Goal: Use online tool/utility

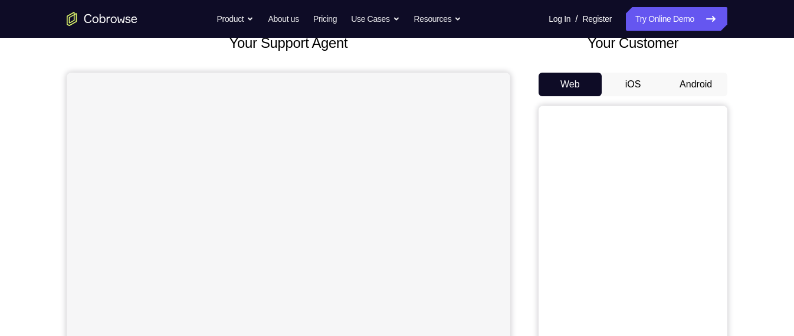
scroll to position [83, 0]
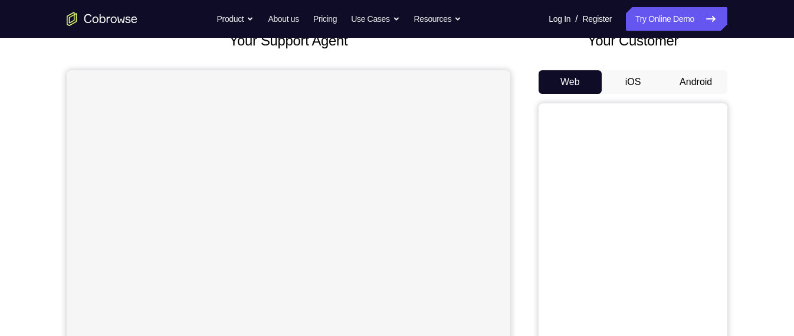
click at [692, 90] on button "Android" at bounding box center [695, 82] width 63 height 24
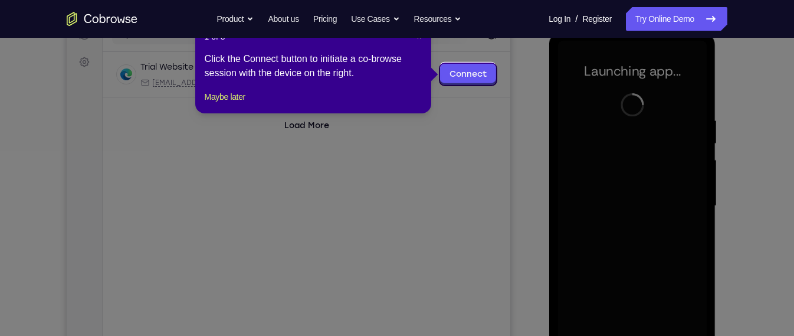
scroll to position [162, 0]
click at [417, 38] on span "×" at bounding box center [418, 37] width 5 height 9
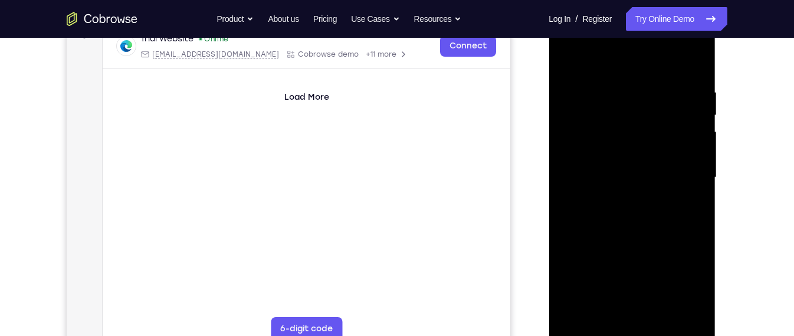
scroll to position [193, 0]
click at [629, 328] on div at bounding box center [631, 176] width 149 height 330
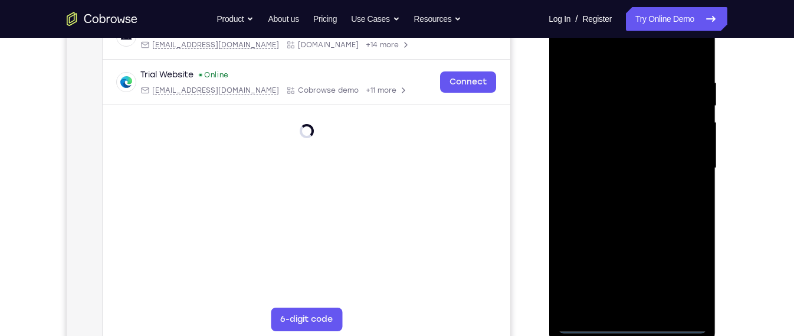
scroll to position [203, 0]
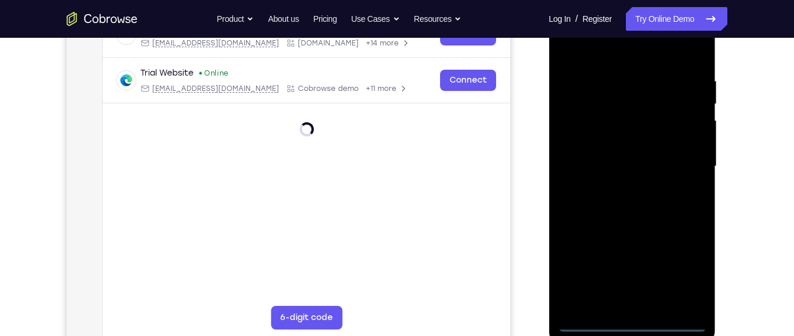
click at [646, 322] on div at bounding box center [631, 166] width 149 height 330
click at [685, 269] on div at bounding box center [631, 166] width 149 height 330
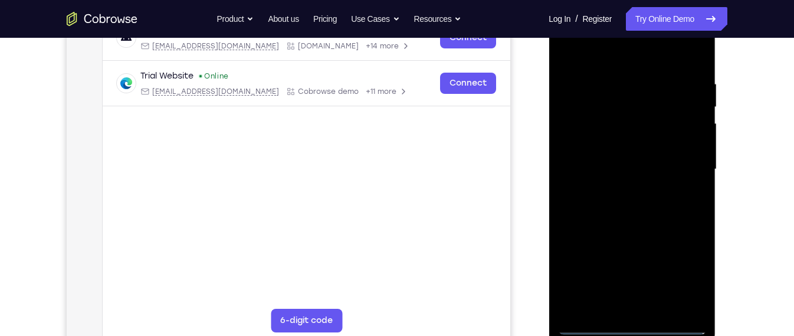
click at [628, 331] on div at bounding box center [631, 169] width 149 height 330
click at [693, 291] on div at bounding box center [631, 169] width 149 height 330
click at [678, 266] on div at bounding box center [631, 169] width 149 height 330
click at [690, 269] on div at bounding box center [631, 169] width 149 height 330
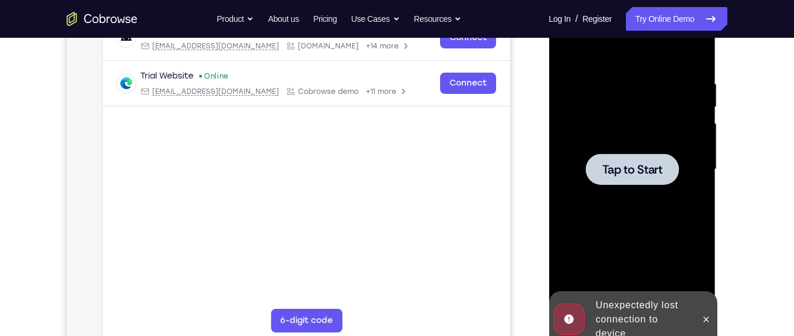
click at [619, 154] on div at bounding box center [631, 168] width 93 height 31
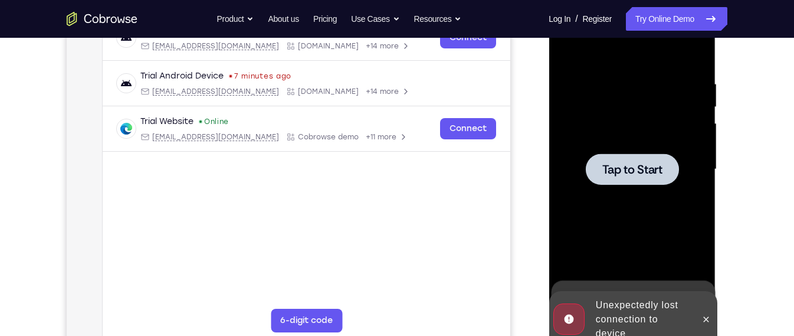
click at [680, 235] on div at bounding box center [631, 169] width 149 height 330
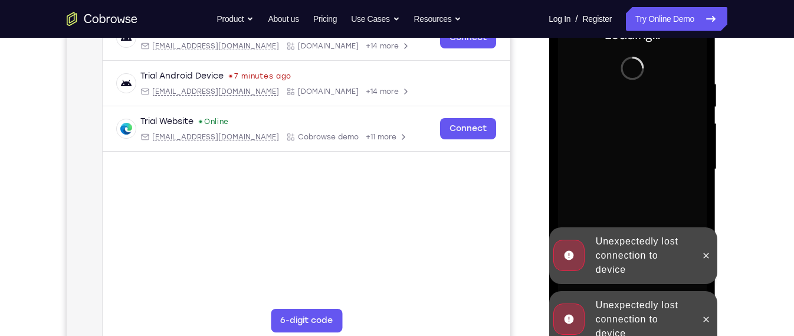
click at [642, 309] on div "Unexpectedly lost connection to device" at bounding box center [641, 319] width 103 height 52
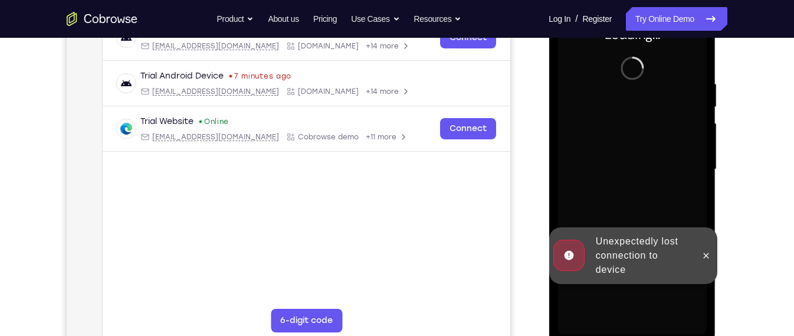
click at [644, 284] on div "Unexpectedly lost connection to device" at bounding box center [632, 255] width 168 height 57
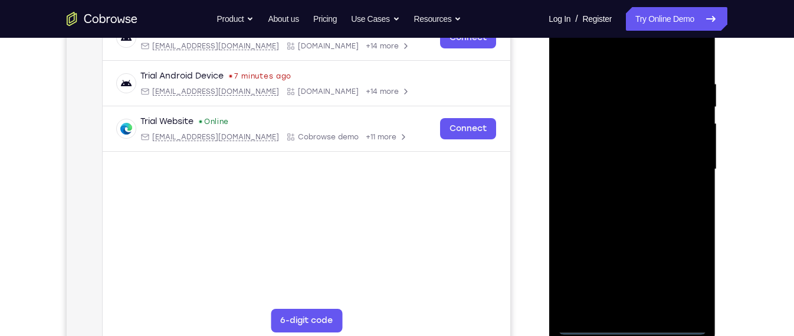
click at [628, 325] on div at bounding box center [631, 169] width 149 height 330
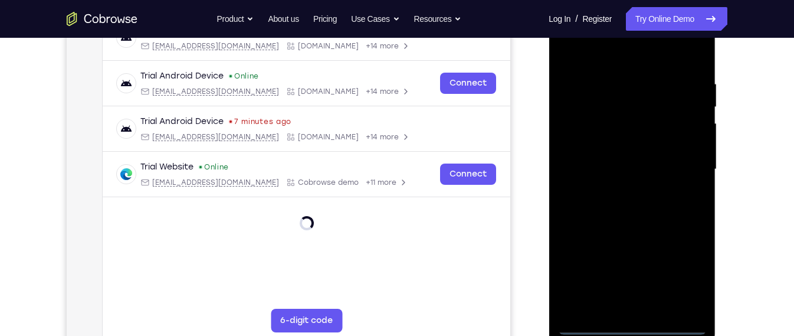
click at [678, 287] on div at bounding box center [631, 169] width 149 height 330
click at [682, 272] on div at bounding box center [631, 169] width 149 height 330
click at [690, 267] on div at bounding box center [631, 169] width 149 height 330
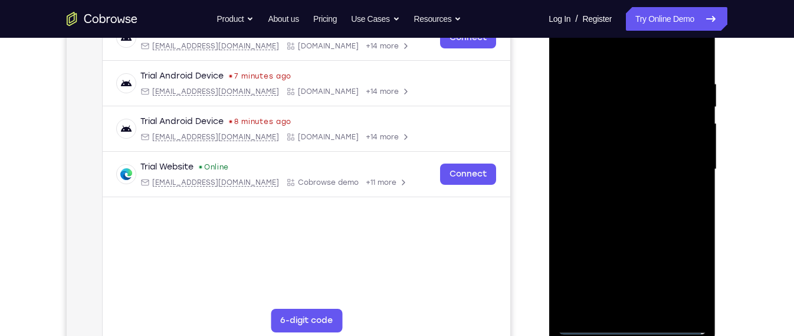
click at [621, 63] on div at bounding box center [631, 169] width 149 height 330
click at [680, 165] on div at bounding box center [631, 169] width 149 height 330
click at [621, 188] on div at bounding box center [631, 169] width 149 height 330
click at [621, 162] on div at bounding box center [631, 169] width 149 height 330
click at [638, 165] on div at bounding box center [631, 169] width 149 height 330
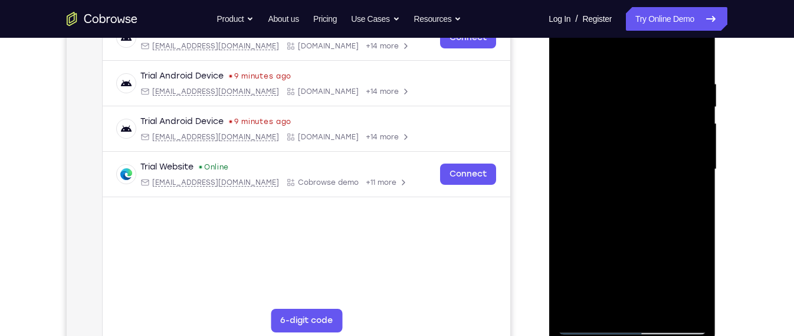
click at [646, 227] on div at bounding box center [631, 169] width 149 height 330
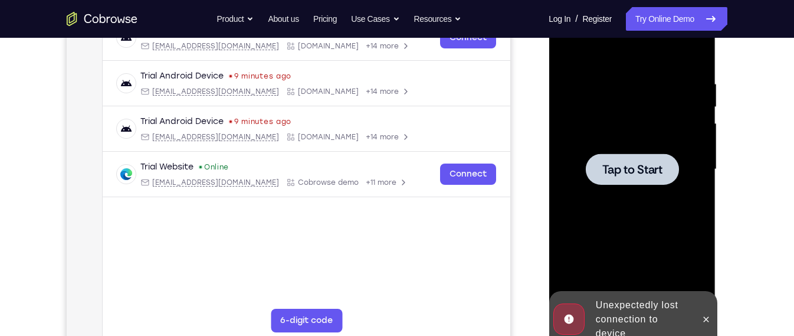
click at [646, 219] on div at bounding box center [631, 169] width 149 height 330
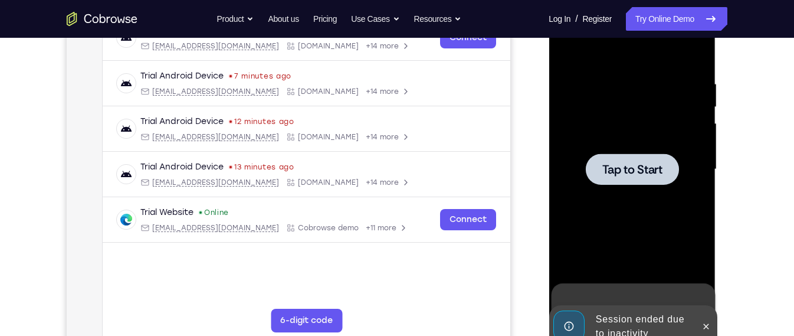
click at [622, 244] on div at bounding box center [631, 169] width 149 height 330
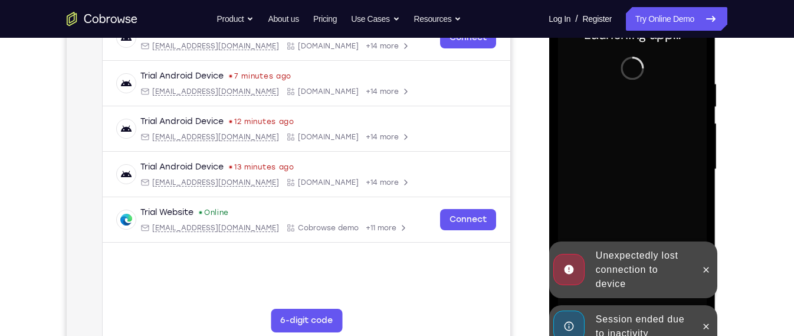
click at [617, 294] on div "Unexpectedly lost connection to device" at bounding box center [632, 269] width 168 height 57
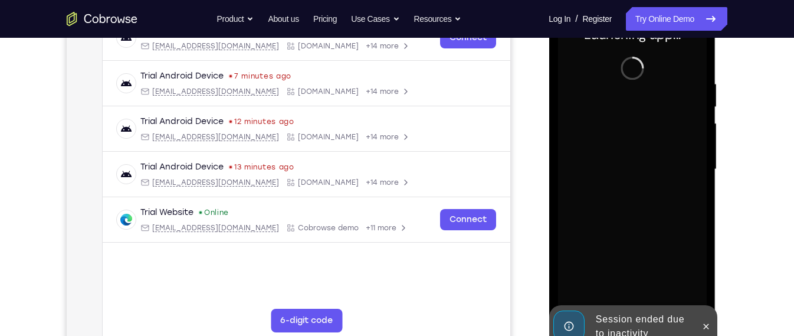
click at [623, 307] on div "Session ended due to inactivity" at bounding box center [641, 326] width 103 height 38
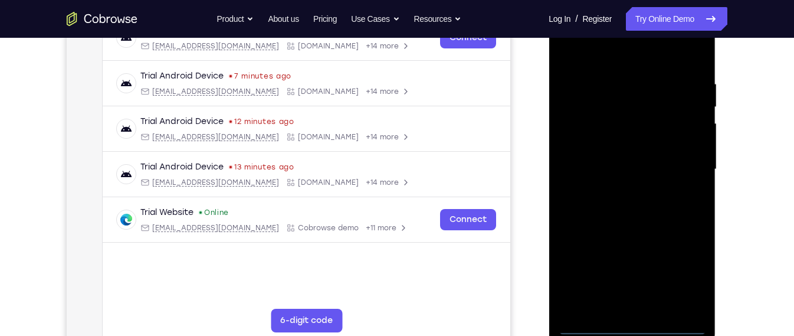
click at [633, 321] on div at bounding box center [631, 169] width 149 height 330
click at [678, 294] on div at bounding box center [631, 169] width 149 height 330
click at [683, 286] on div at bounding box center [631, 169] width 149 height 330
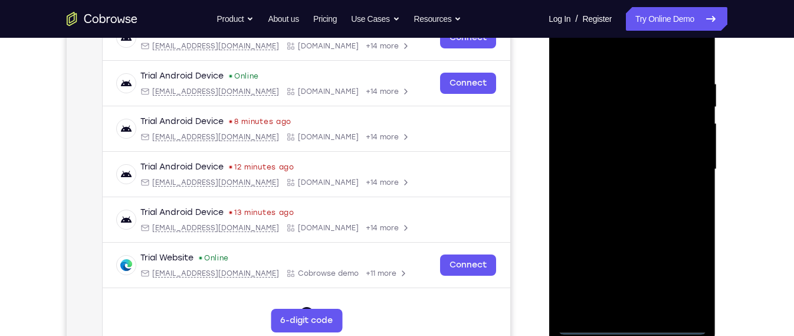
click at [685, 279] on div at bounding box center [631, 169] width 149 height 330
click at [608, 56] on div at bounding box center [631, 169] width 149 height 330
click at [682, 159] on div at bounding box center [631, 169] width 149 height 330
click at [617, 185] on div at bounding box center [631, 169] width 149 height 330
click at [613, 162] on div at bounding box center [631, 169] width 149 height 330
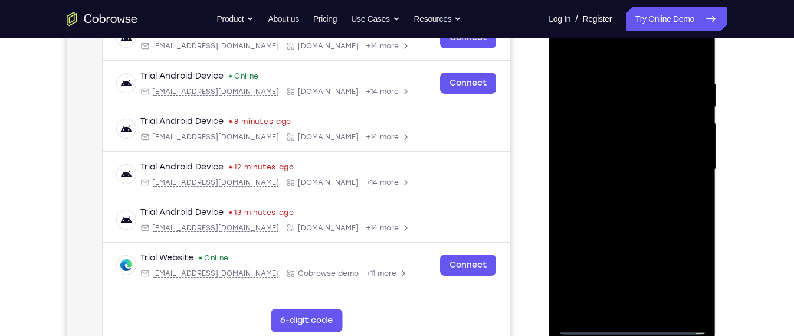
click at [628, 151] on div at bounding box center [631, 169] width 149 height 330
click at [636, 169] on div at bounding box center [631, 169] width 149 height 330
click at [635, 213] on div at bounding box center [631, 169] width 149 height 330
click at [699, 197] on div at bounding box center [631, 169] width 149 height 330
click at [693, 67] on div at bounding box center [631, 169] width 149 height 330
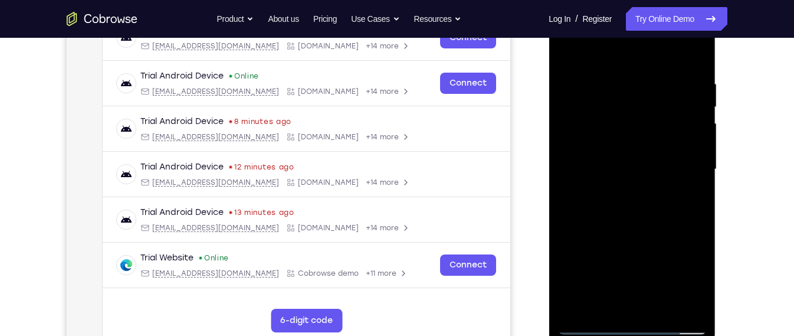
click at [656, 221] on div at bounding box center [631, 169] width 149 height 330
click at [662, 303] on div at bounding box center [631, 169] width 149 height 330
click at [692, 186] on div at bounding box center [631, 169] width 149 height 330
click at [691, 57] on div at bounding box center [631, 169] width 149 height 330
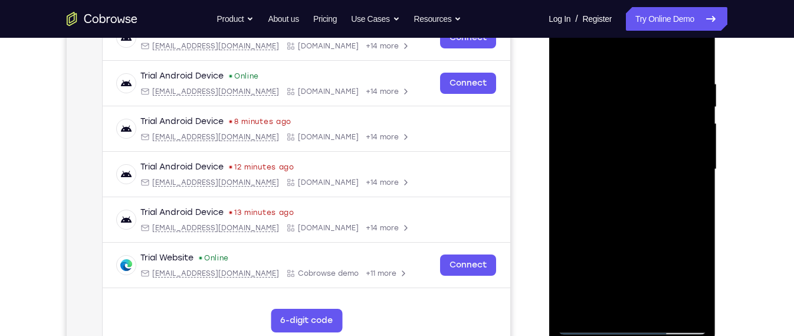
click at [678, 304] on div at bounding box center [631, 169] width 149 height 330
click at [703, 144] on div at bounding box center [631, 169] width 149 height 330
click at [690, 144] on div at bounding box center [631, 169] width 149 height 330
click at [658, 307] on div at bounding box center [631, 169] width 149 height 330
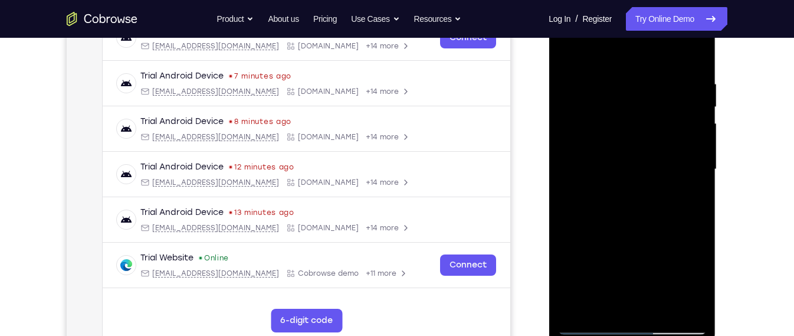
click at [656, 306] on div at bounding box center [631, 169] width 149 height 330
click at [662, 308] on div at bounding box center [631, 169] width 149 height 330
drag, startPoint x: 616, startPoint y: 205, endPoint x: 634, endPoint y: 106, distance: 101.3
click at [634, 106] on div at bounding box center [631, 169] width 149 height 330
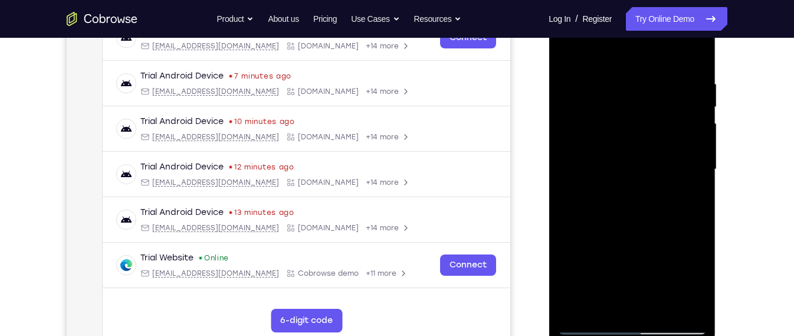
drag, startPoint x: 641, startPoint y: 208, endPoint x: 653, endPoint y: 116, distance: 92.8
click at [653, 116] on div at bounding box center [631, 169] width 149 height 330
click at [658, 307] on div at bounding box center [631, 169] width 149 height 330
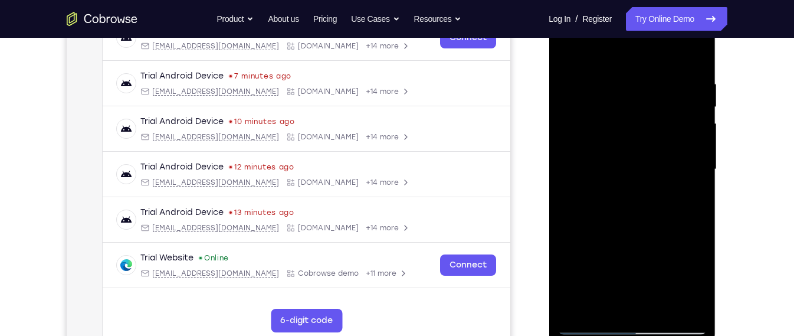
click at [658, 307] on div at bounding box center [631, 169] width 149 height 330
click at [591, 325] on div at bounding box center [631, 169] width 149 height 330
click at [662, 305] on div at bounding box center [631, 169] width 149 height 330
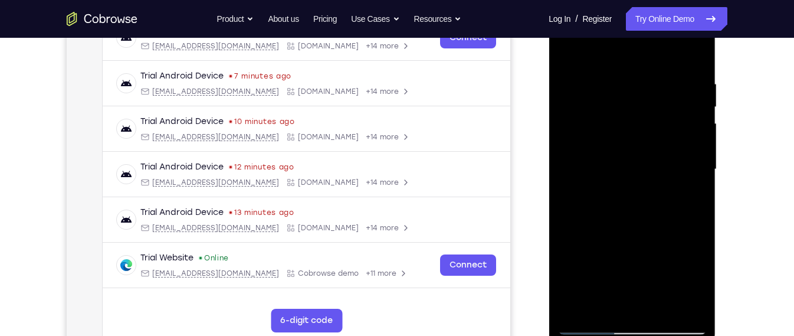
click at [662, 305] on div at bounding box center [631, 169] width 149 height 330
click at [665, 304] on div at bounding box center [631, 169] width 149 height 330
click at [666, 308] on div at bounding box center [631, 169] width 149 height 330
click at [630, 327] on div at bounding box center [631, 169] width 149 height 330
click at [634, 324] on div at bounding box center [631, 169] width 149 height 330
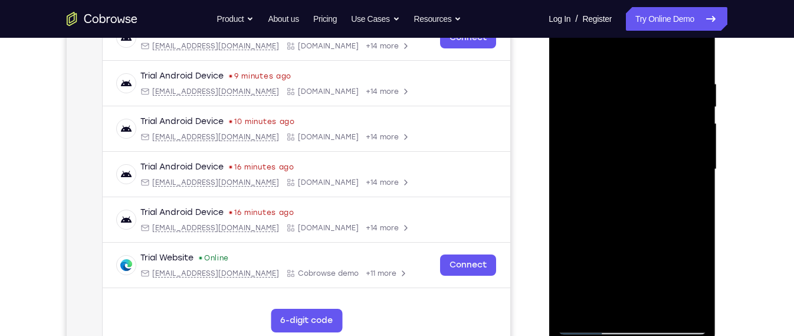
drag, startPoint x: 620, startPoint y: 166, endPoint x: 620, endPoint y: 37, distance: 129.7
click at [620, 37] on div at bounding box center [631, 169] width 149 height 330
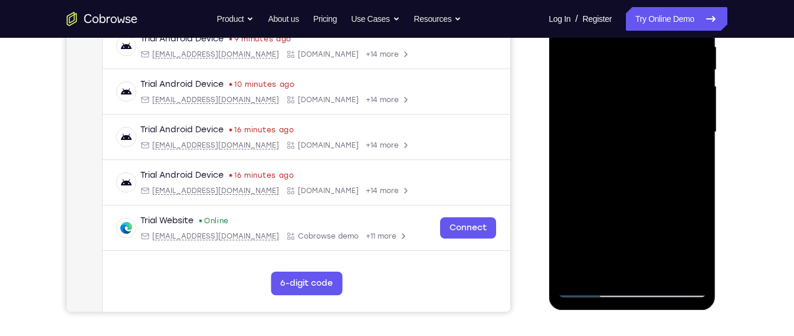
scroll to position [239, 0]
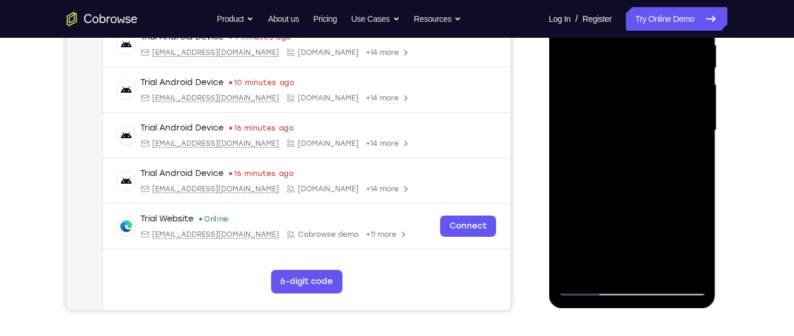
drag, startPoint x: 624, startPoint y: 196, endPoint x: 624, endPoint y: 146, distance: 50.1
click at [624, 146] on div at bounding box center [631, 130] width 149 height 330
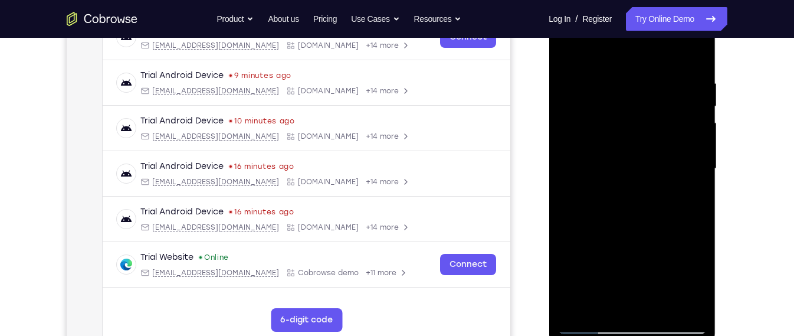
scroll to position [199, 0]
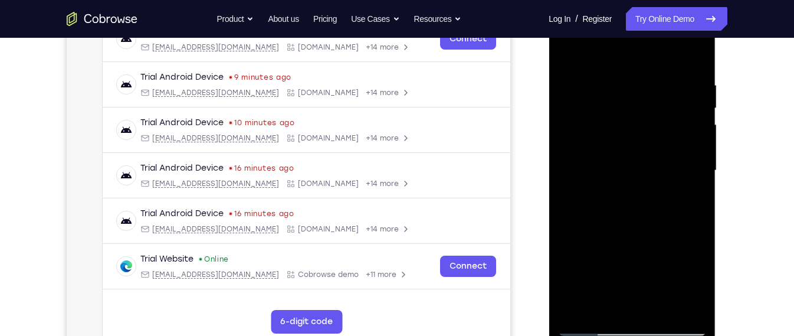
click at [663, 306] on div at bounding box center [631, 170] width 149 height 330
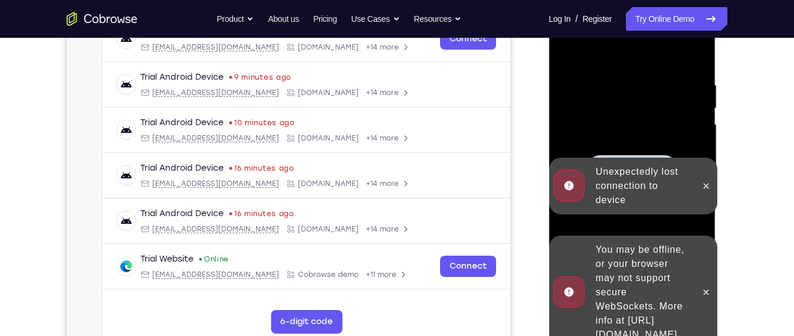
click at [638, 272] on div "You may be offline, or your browser may not support secure WebSockets. More inf…" at bounding box center [641, 292] width 103 height 108
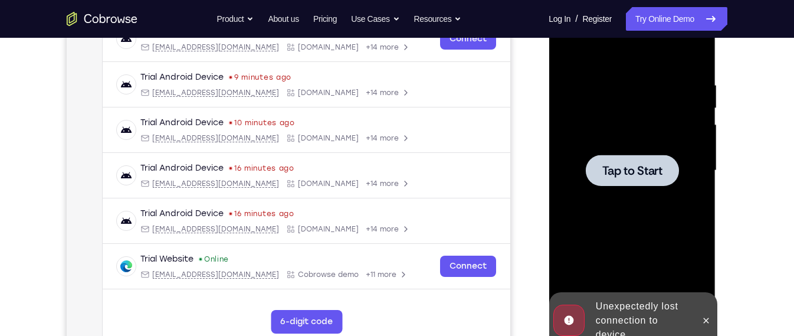
click at [616, 223] on div at bounding box center [631, 170] width 149 height 330
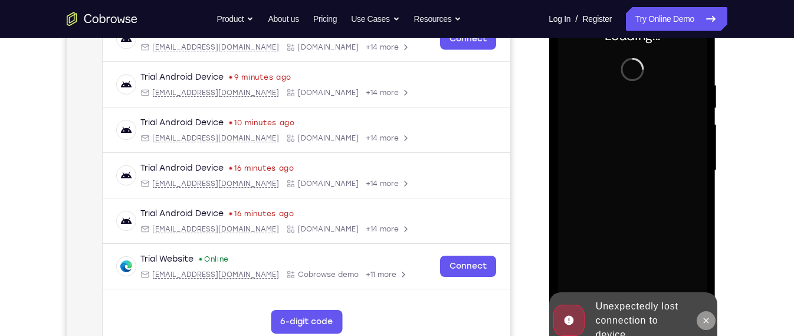
click at [703, 314] on button at bounding box center [705, 320] width 19 height 19
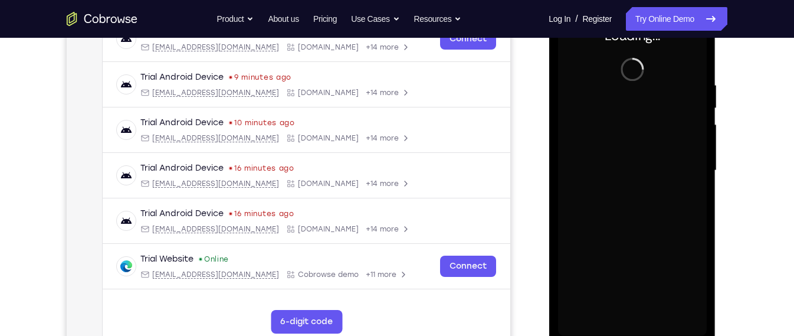
click at [637, 234] on div at bounding box center [631, 170] width 149 height 330
click at [593, 185] on div at bounding box center [631, 170] width 149 height 330
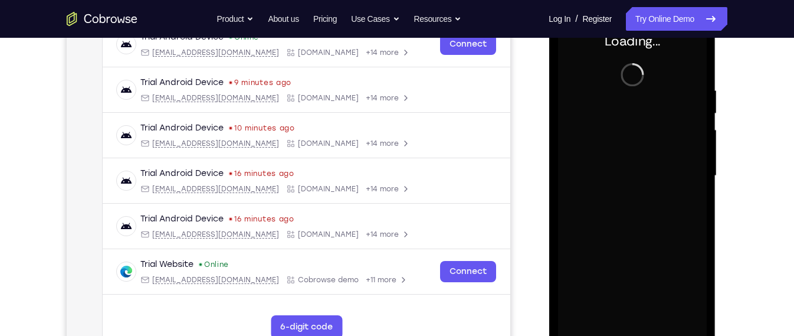
scroll to position [192, 0]
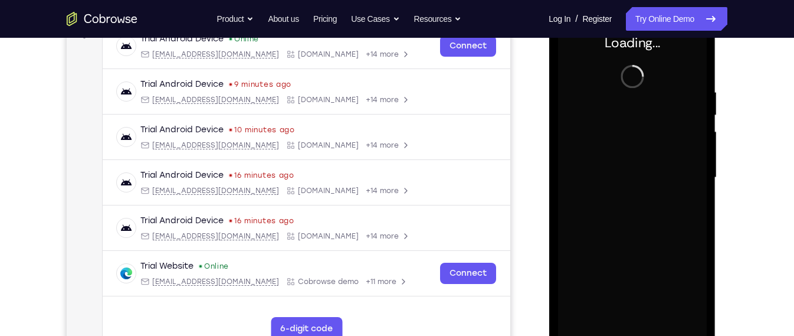
click at [598, 131] on div at bounding box center [631, 177] width 149 height 330
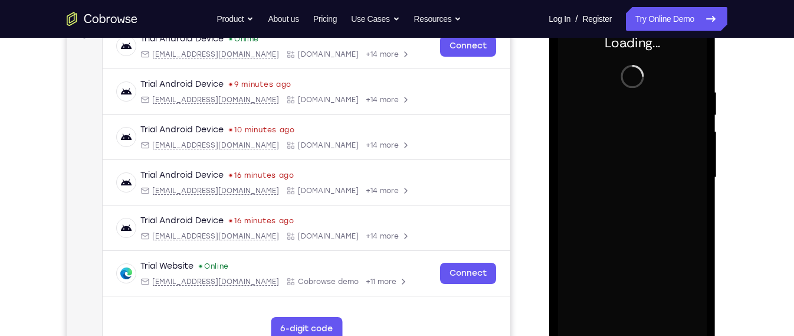
click at [598, 131] on div at bounding box center [631, 177] width 149 height 330
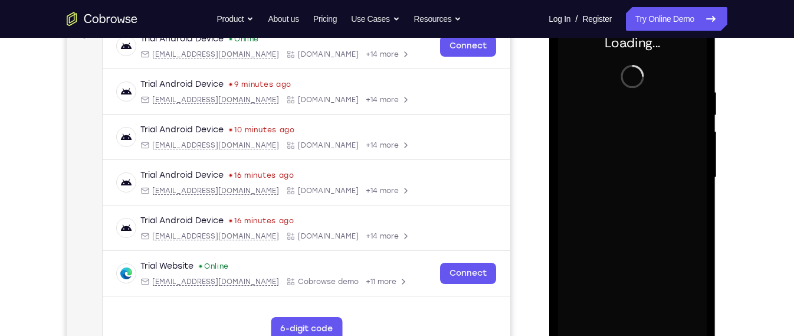
click at [598, 131] on div at bounding box center [631, 177] width 149 height 330
click at [579, 153] on div at bounding box center [631, 177] width 149 height 330
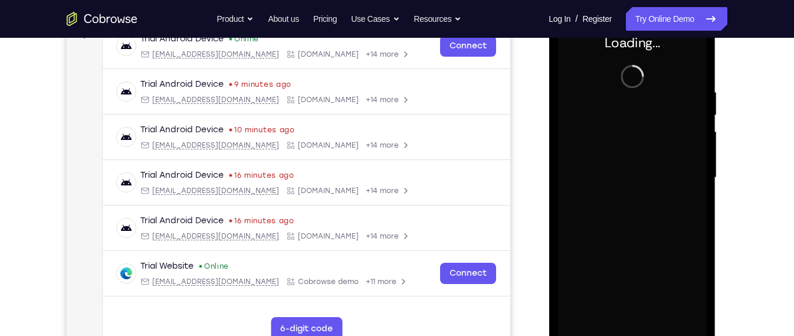
click at [721, 186] on div at bounding box center [632, 176] width 189 height 363
click at [581, 50] on div at bounding box center [631, 177] width 149 height 330
click at [601, 121] on div at bounding box center [631, 177] width 149 height 330
